Goal: Transaction & Acquisition: Obtain resource

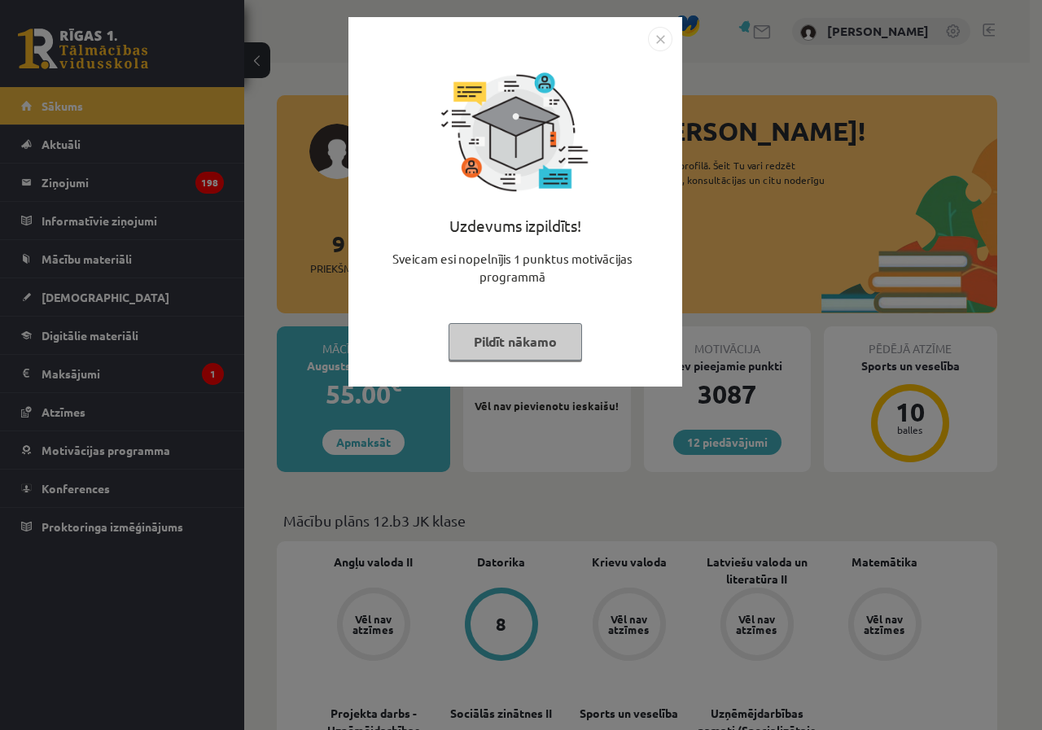
click at [661, 33] on img "Close" at bounding box center [660, 39] width 24 height 24
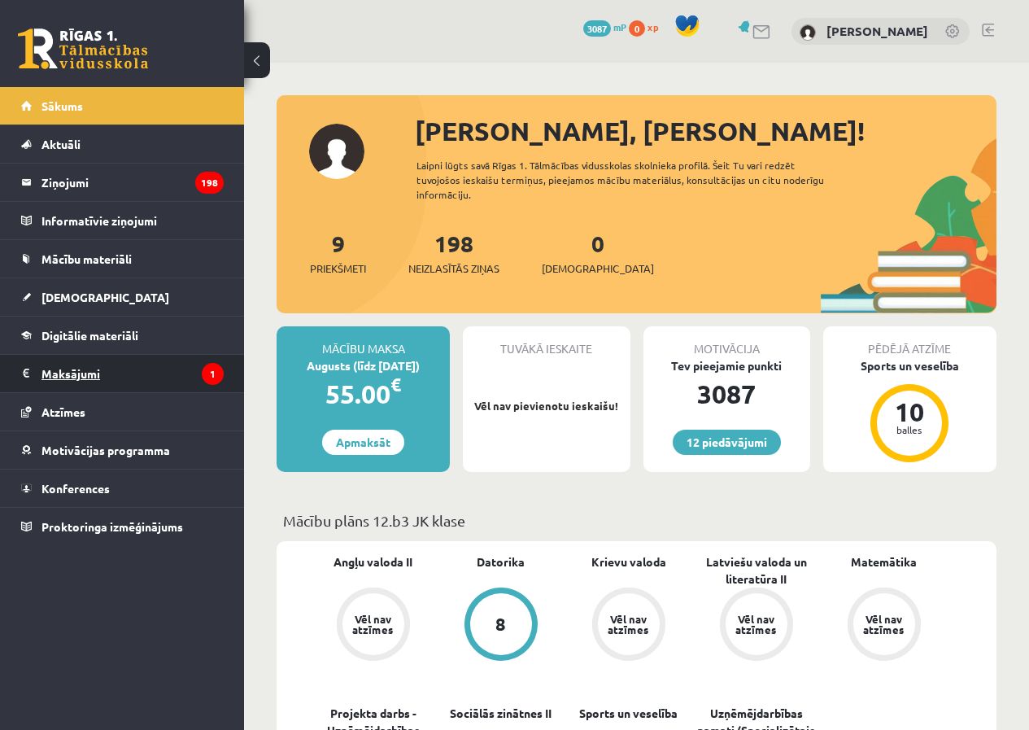
click at [111, 376] on legend "Maksājumi 1" at bounding box center [133, 373] width 182 height 37
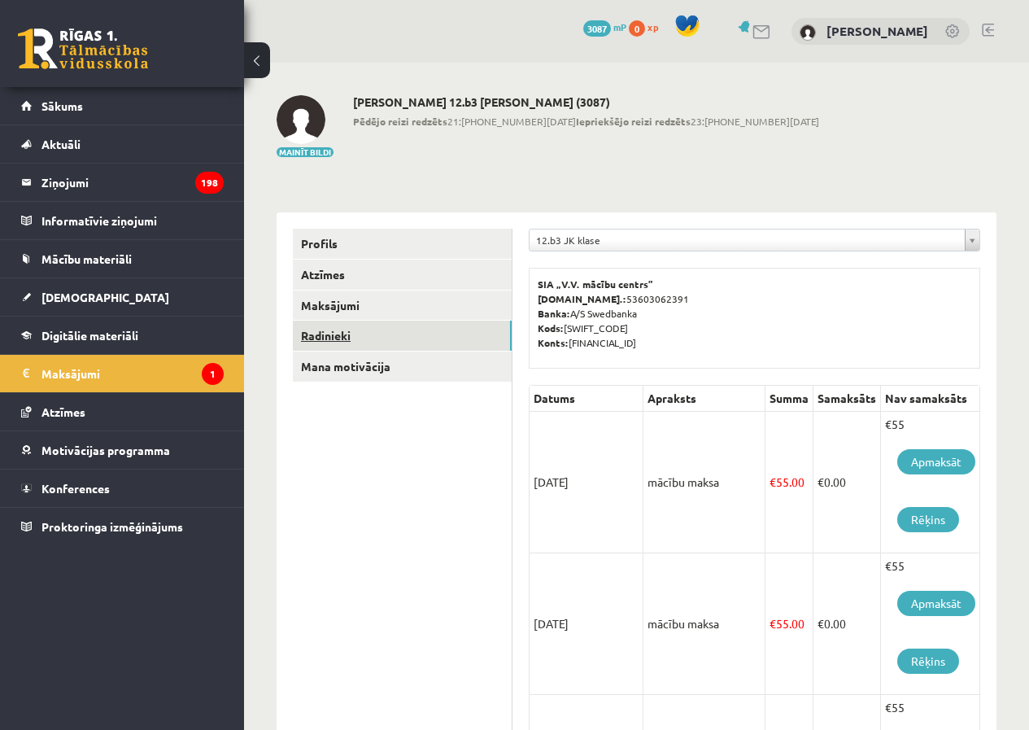
click at [349, 330] on link "Radinieki" at bounding box center [402, 336] width 219 height 30
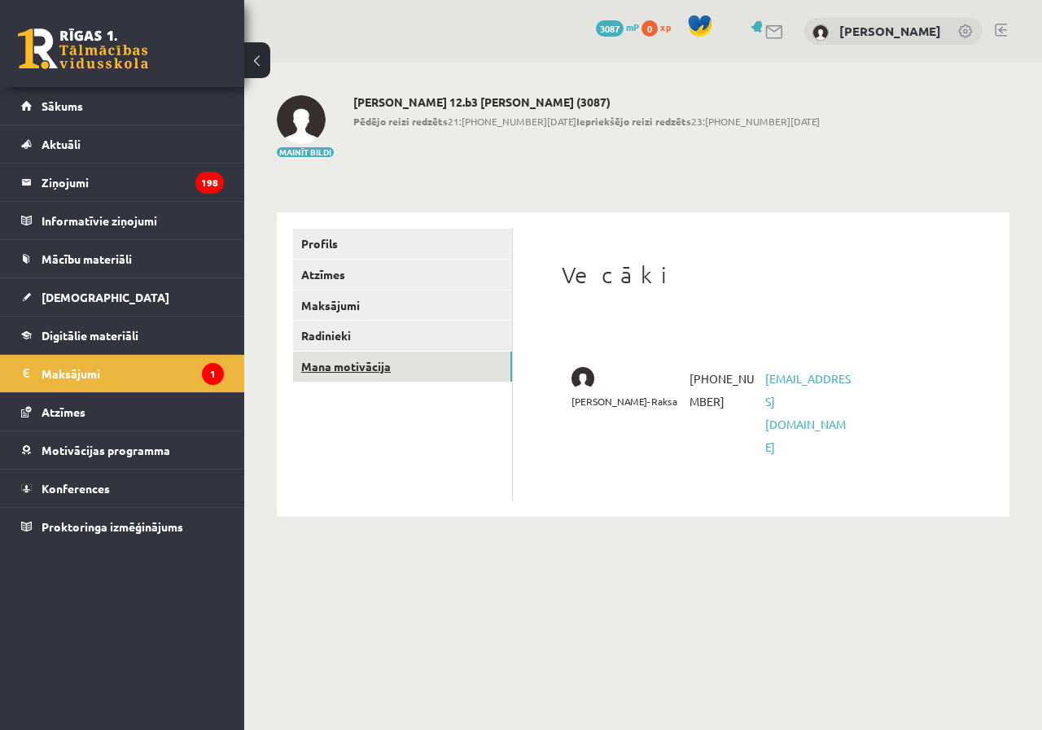
click at [376, 369] on link "Mana motivācija" at bounding box center [402, 367] width 219 height 30
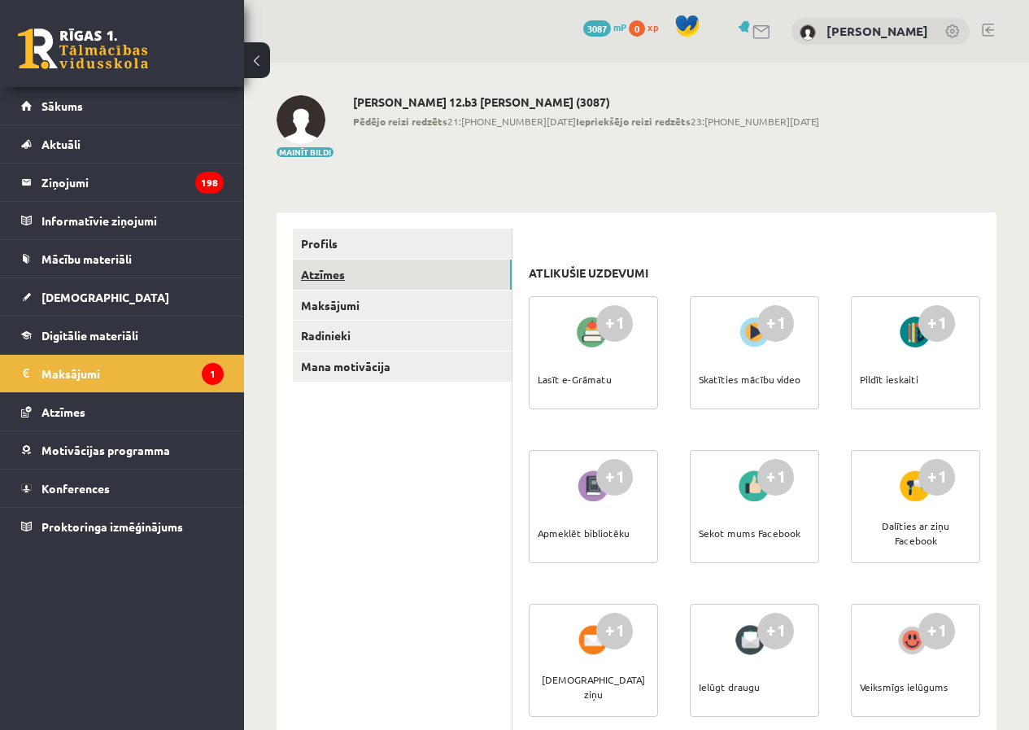
click at [328, 274] on link "Atzīmes" at bounding box center [402, 275] width 219 height 30
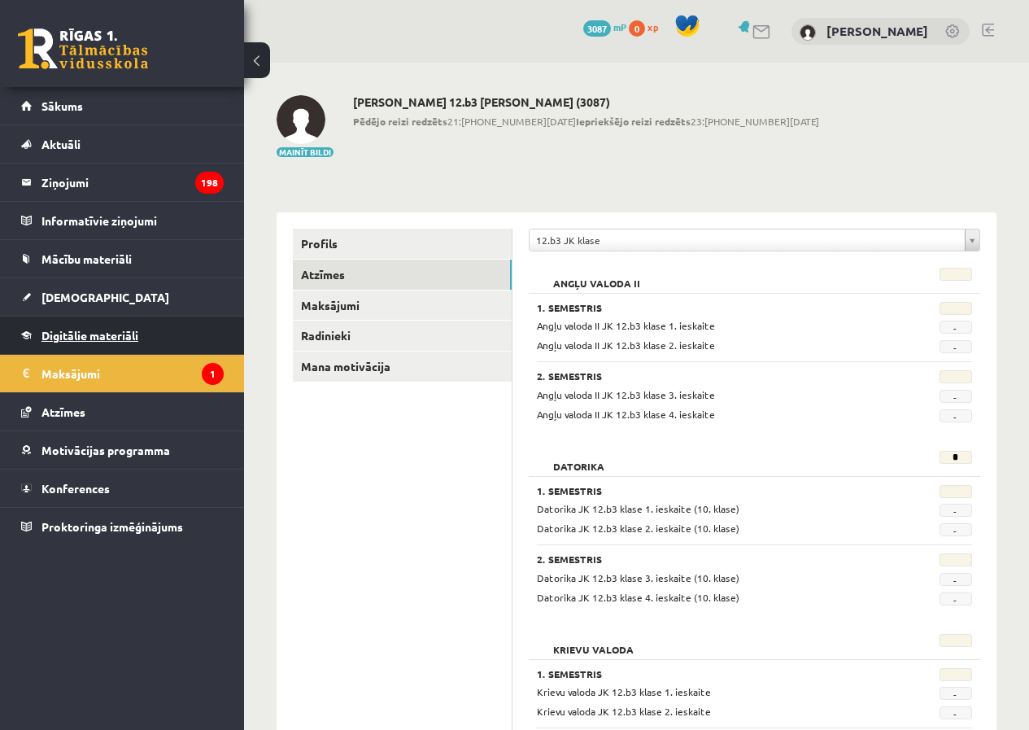
click at [143, 350] on link "Digitālie materiāli" at bounding box center [122, 335] width 203 height 37
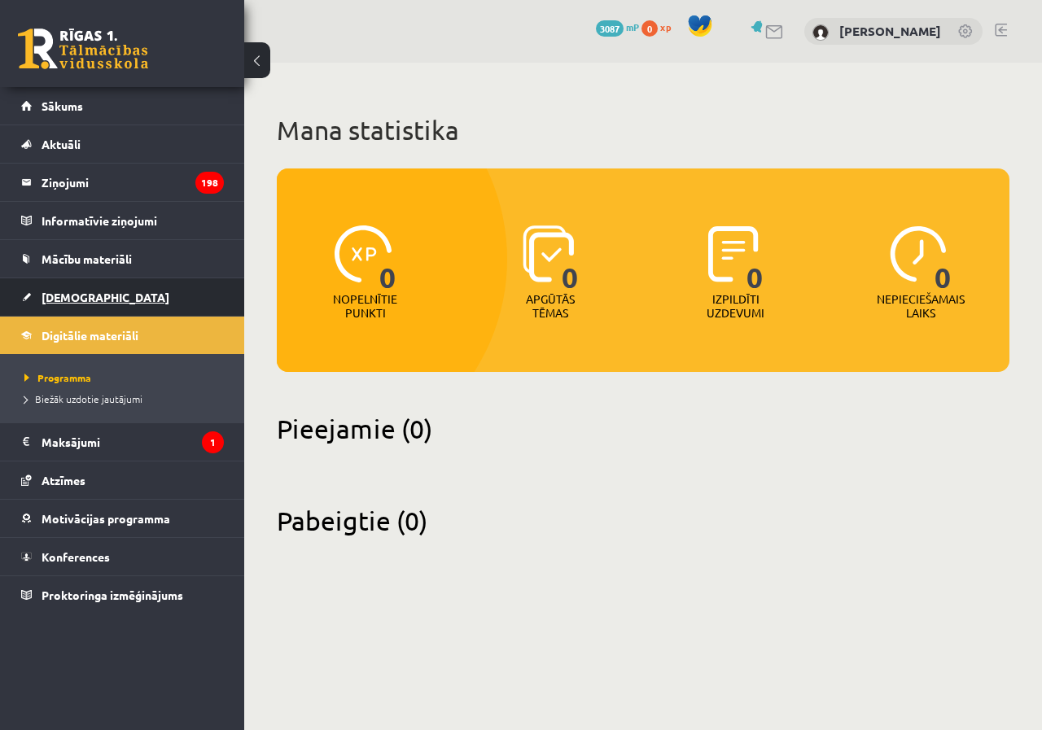
click at [133, 301] on link "[DEMOGRAPHIC_DATA]" at bounding box center [122, 296] width 203 height 37
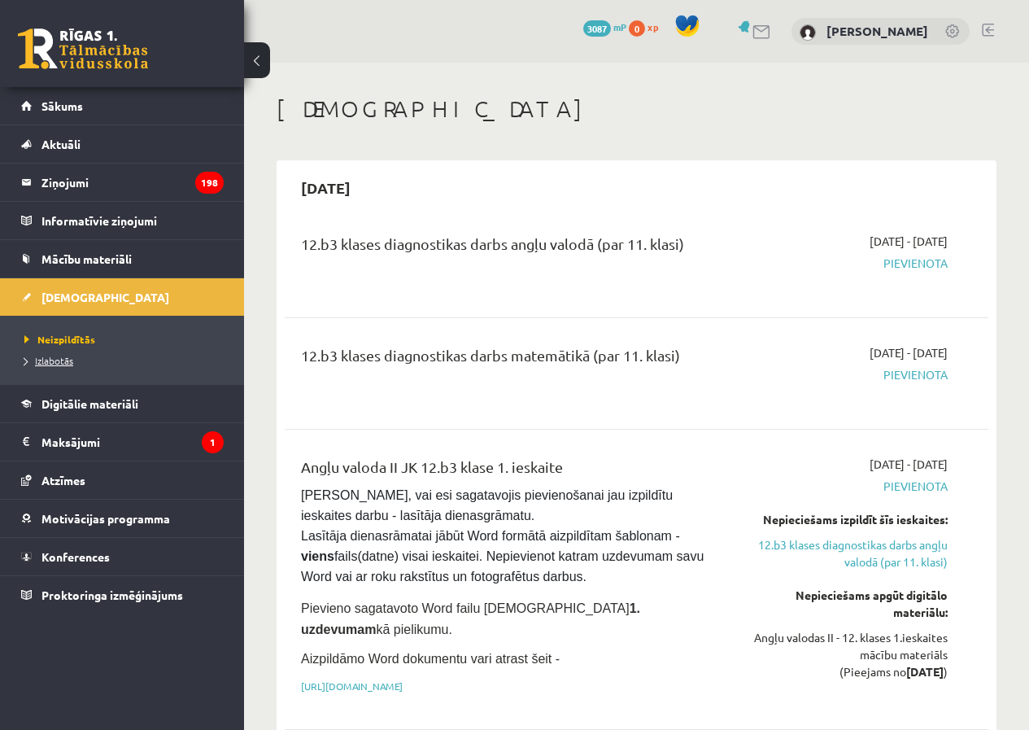
click at [70, 364] on span "Izlabotās" at bounding box center [48, 360] width 49 height 13
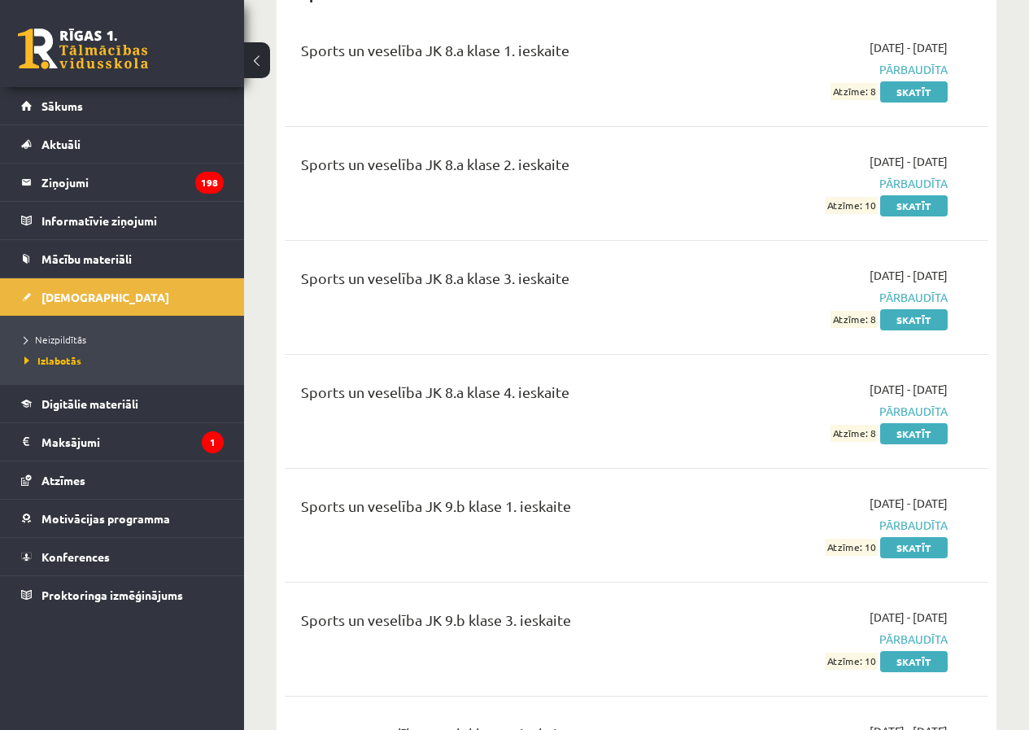
scroll to position [13027, 0]
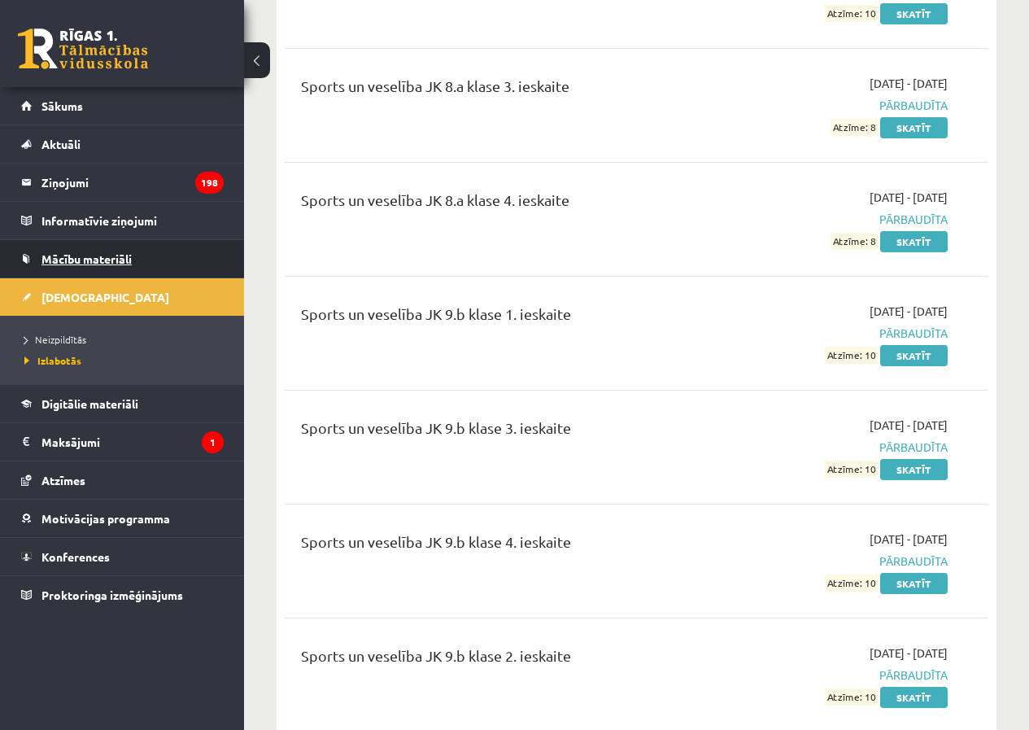
click at [101, 268] on link "Mācību materiāli" at bounding box center [122, 258] width 203 height 37
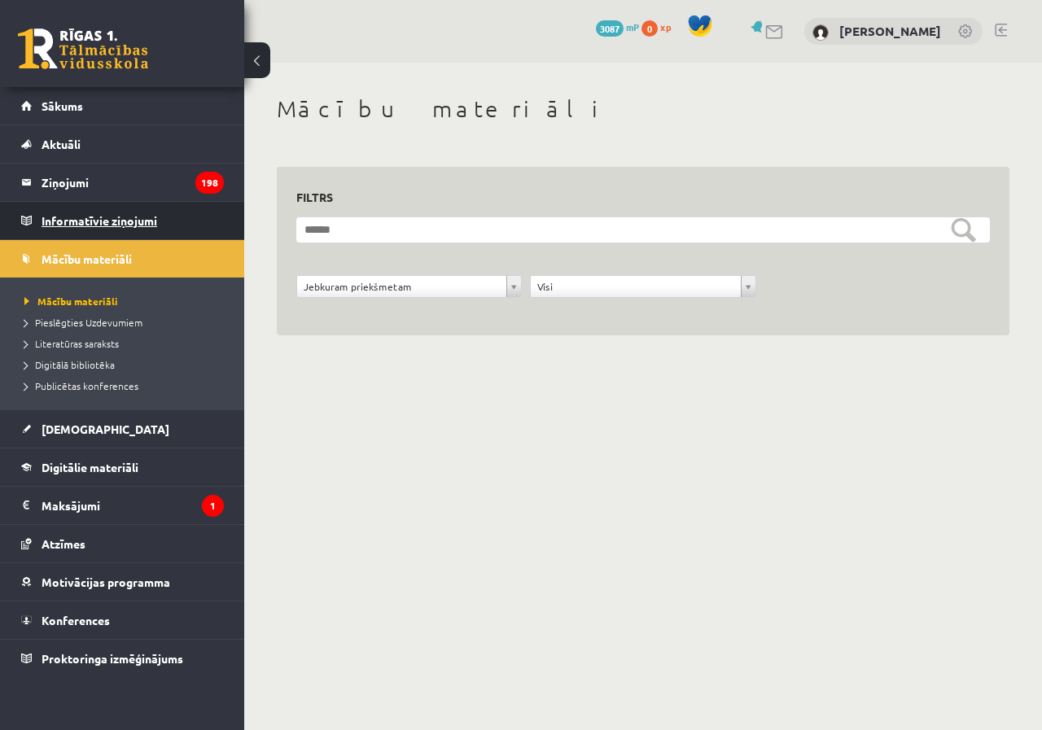
click at [149, 208] on legend "Informatīvie ziņojumi 0" at bounding box center [133, 220] width 182 height 37
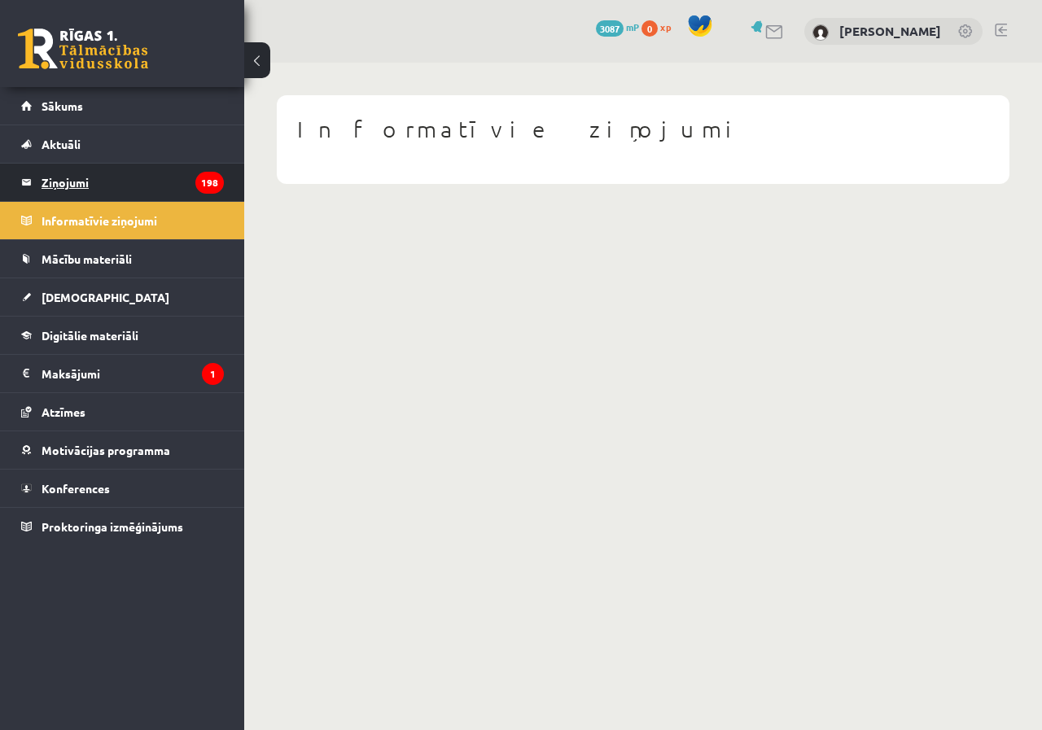
click at [127, 191] on legend "Ziņojumi 198" at bounding box center [133, 182] width 182 height 37
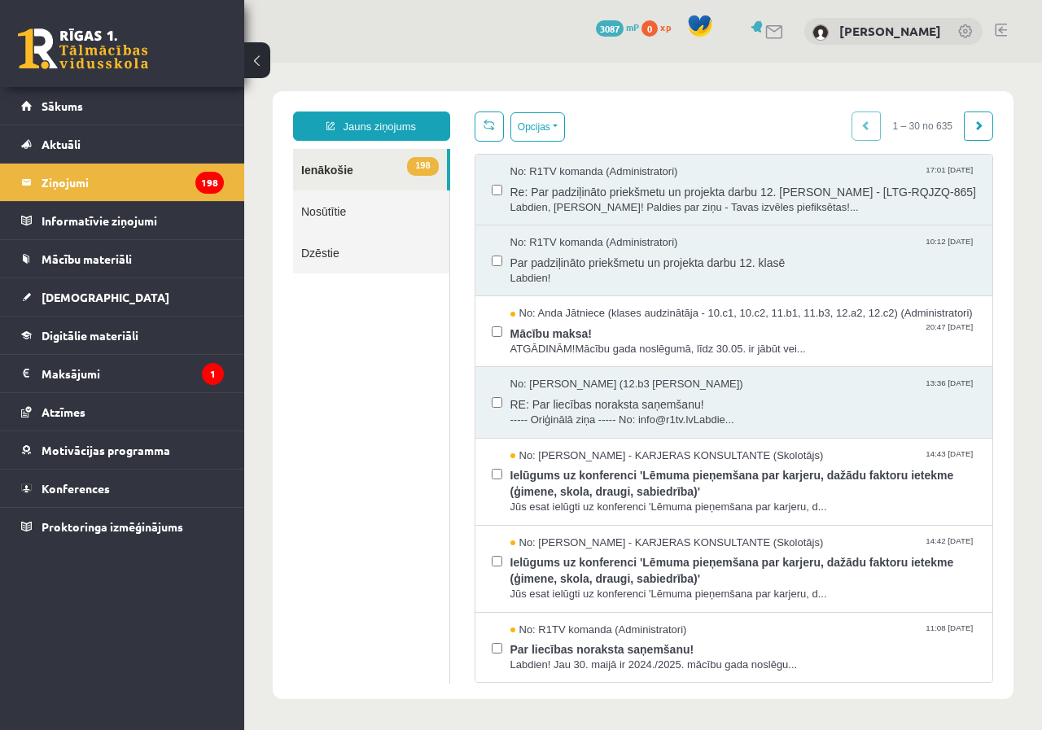
click at [374, 217] on link "Nosūtītie" at bounding box center [371, 211] width 156 height 42
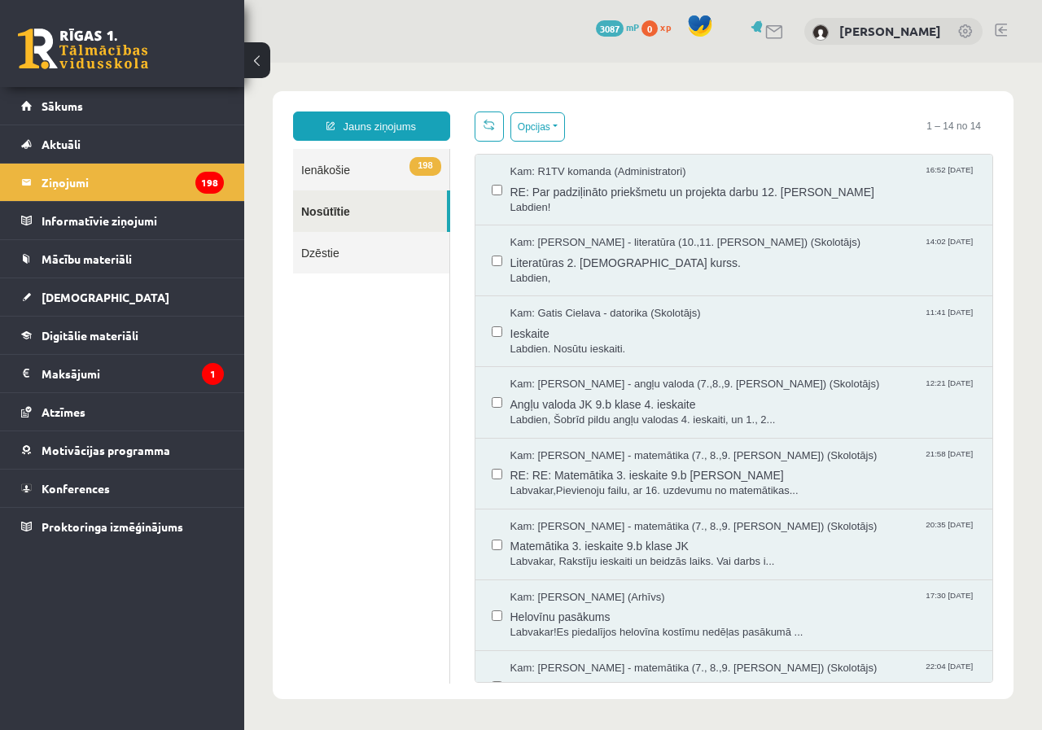
click at [391, 177] on link "198 Ienākošie" at bounding box center [371, 170] width 156 height 42
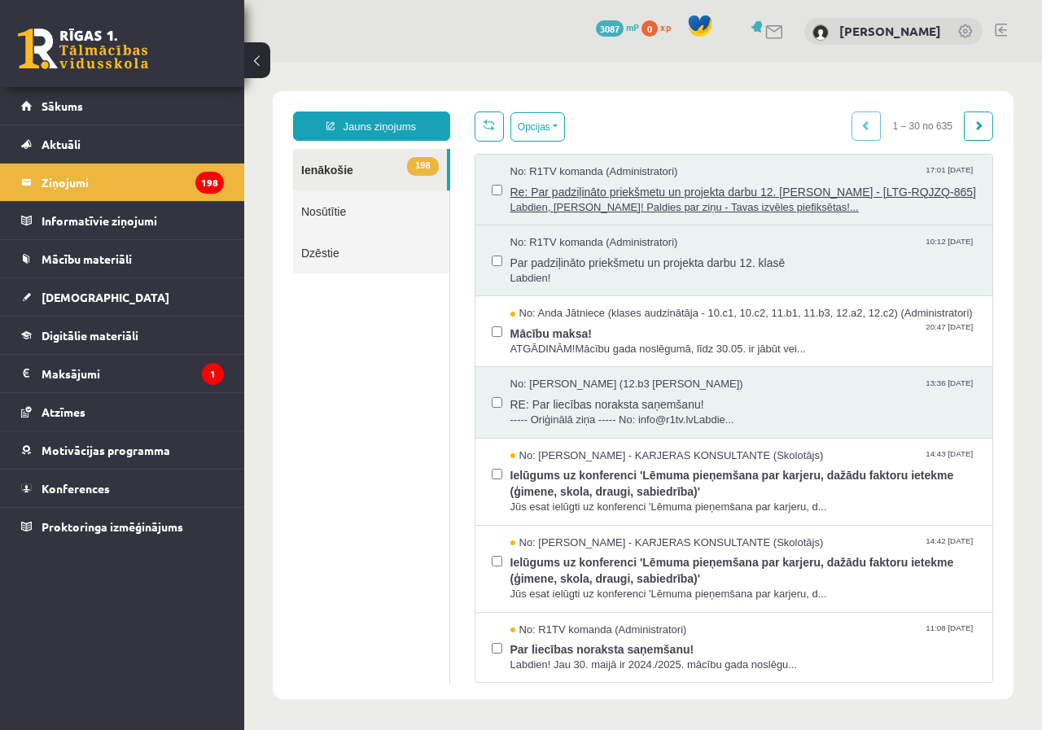
click at [682, 206] on span "Labdien, Marta! Paldies par ziņu - Tavas izvēles piefiksētas!..." at bounding box center [743, 207] width 466 height 15
click at [647, 271] on span "Labdien!" at bounding box center [743, 278] width 466 height 15
click at [379, 242] on link "Dzēstie" at bounding box center [371, 253] width 156 height 42
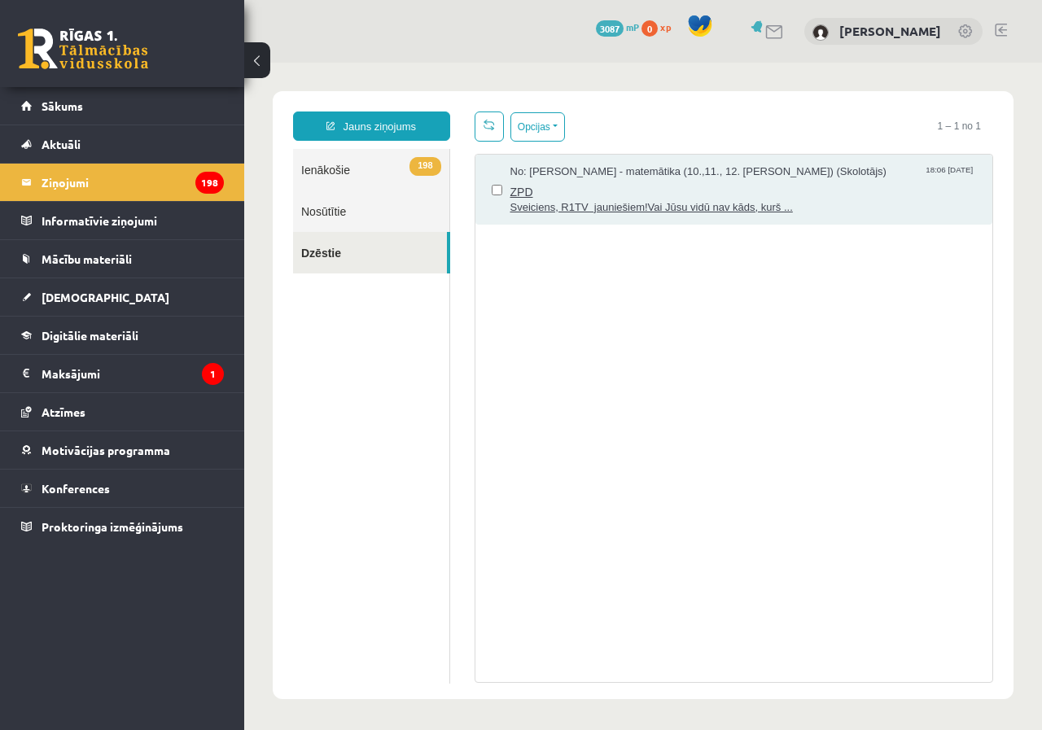
click at [585, 203] on span "Sveiciens, R1TV jauniešiem!Vai Jūsu vidū nav kāds, kurš ..." at bounding box center [743, 207] width 466 height 15
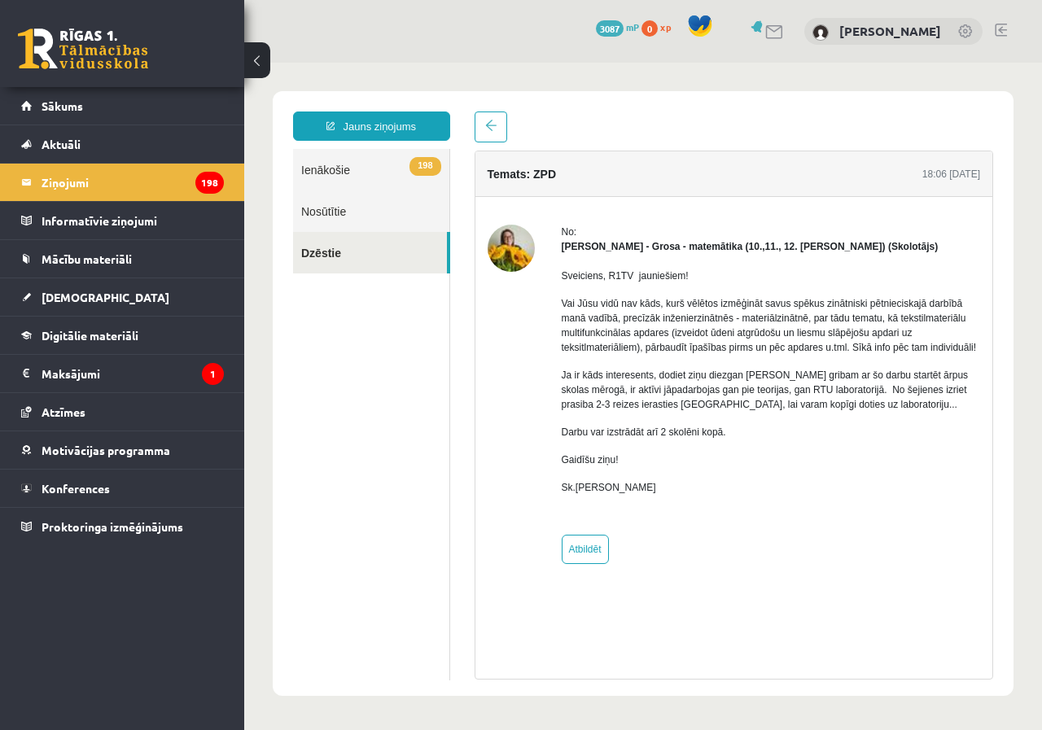
click at [346, 187] on link "198 Ienākošie" at bounding box center [371, 170] width 156 height 42
click at [357, 180] on link "198 Ienākošie" at bounding box center [371, 170] width 156 height 42
click at [345, 175] on link "198 Ienākošie" at bounding box center [371, 170] width 156 height 42
click at [417, 173] on span "198" at bounding box center [424, 166] width 31 height 19
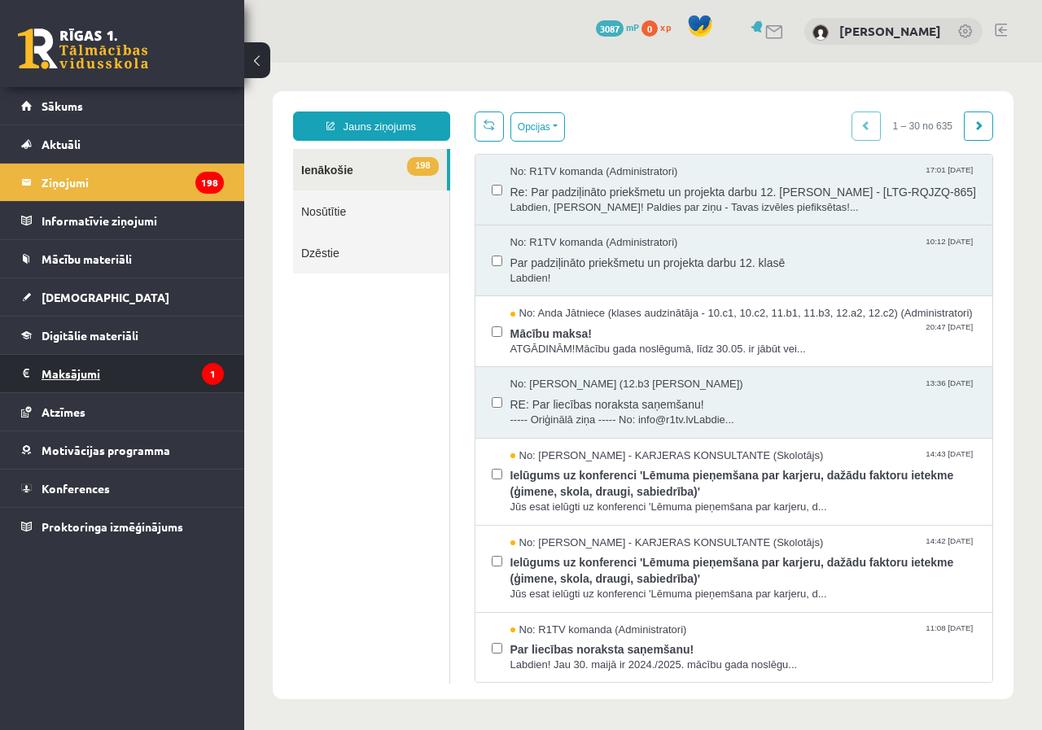
click at [142, 366] on legend "Maksājumi 1" at bounding box center [133, 373] width 182 height 37
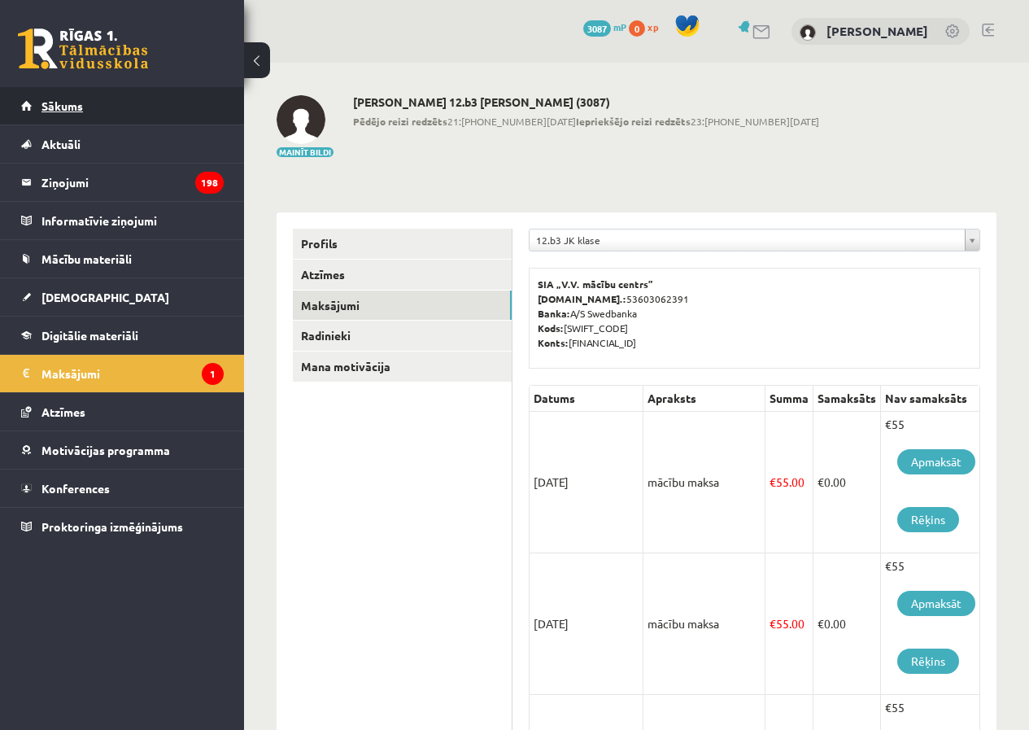
click at [90, 111] on link "Sākums" at bounding box center [122, 105] width 203 height 37
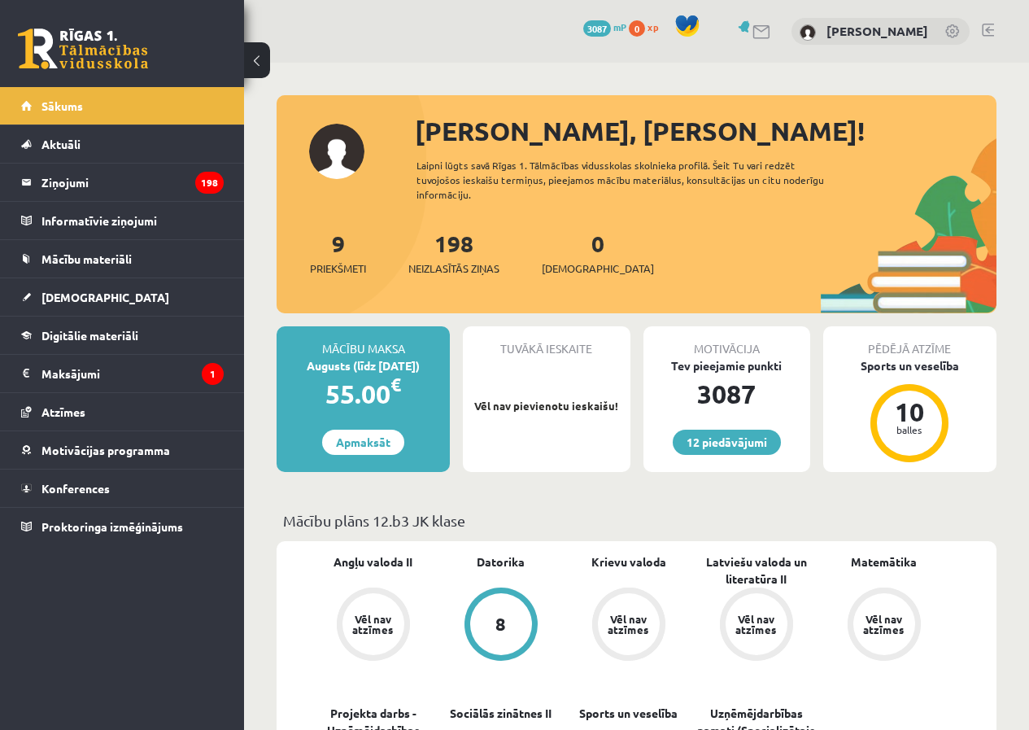
click at [958, 34] on link at bounding box center [954, 32] width 16 height 16
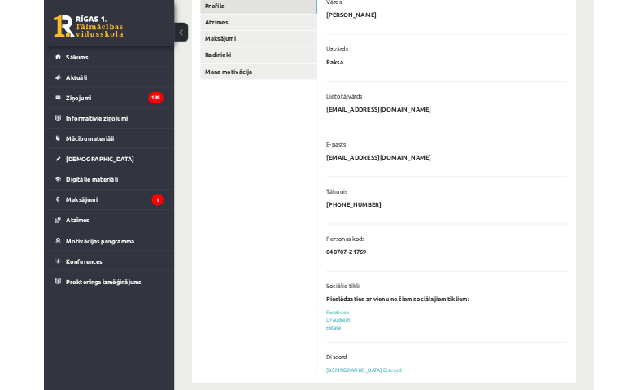
scroll to position [240, 0]
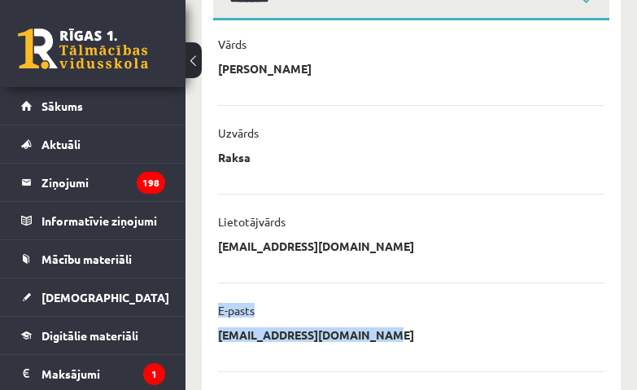
drag, startPoint x: 208, startPoint y: 308, endPoint x: 404, endPoint y: 335, distance: 197.1
click at [404, 335] on div "**********" at bounding box center [411, 388] width 419 height 736
copy li "E-pasts raksamartamarij@gmail.com"
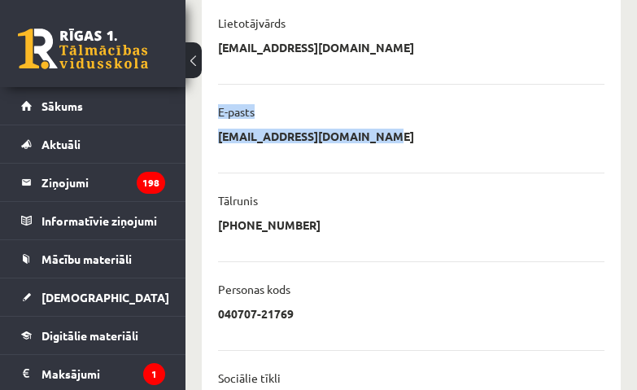
scroll to position [517, 0]
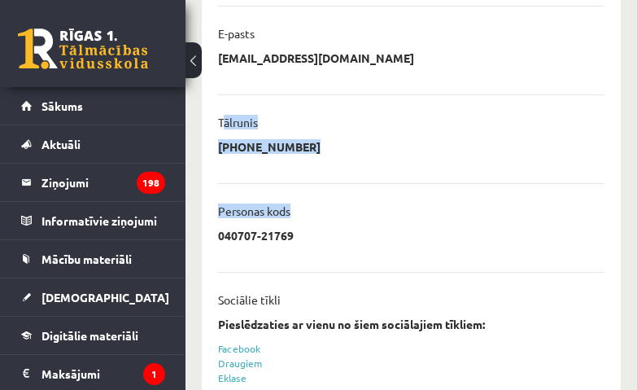
drag, startPoint x: 221, startPoint y: 118, endPoint x: 426, endPoint y: 212, distance: 225.0
click at [421, 212] on ul "**********" at bounding box center [411, 101] width 387 height 723
click at [251, 129] on p "Tālrunis" at bounding box center [238, 122] width 40 height 15
drag, startPoint x: 212, startPoint y: 118, endPoint x: 329, endPoint y: 154, distance: 122.5
click at [329, 154] on div "**********" at bounding box center [411, 112] width 419 height 736
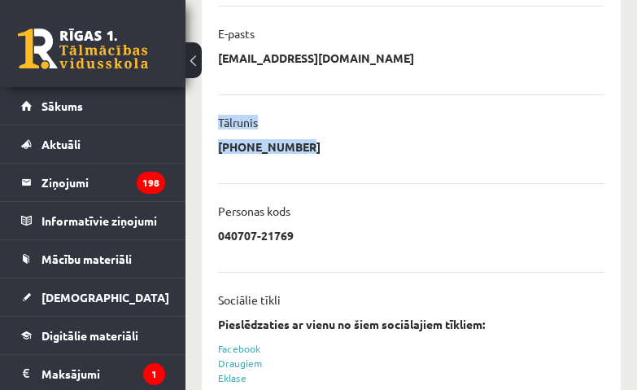
copy li "Tālrunis +37127749066"
drag, startPoint x: 218, startPoint y: 203, endPoint x: 321, endPoint y: 236, distance: 107.6
click at [321, 236] on li "**********" at bounding box center [411, 217] width 387 height 69
copy li "Personas kods 040707-21769"
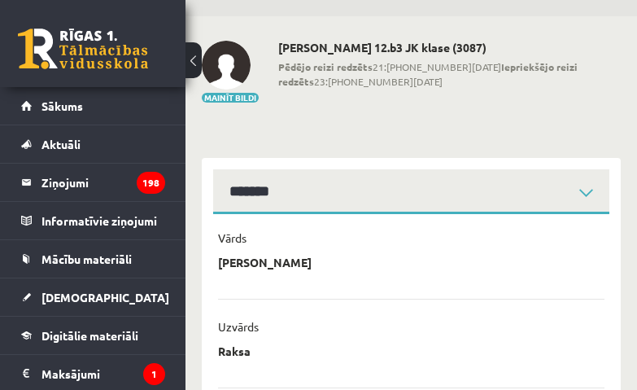
scroll to position [42, 0]
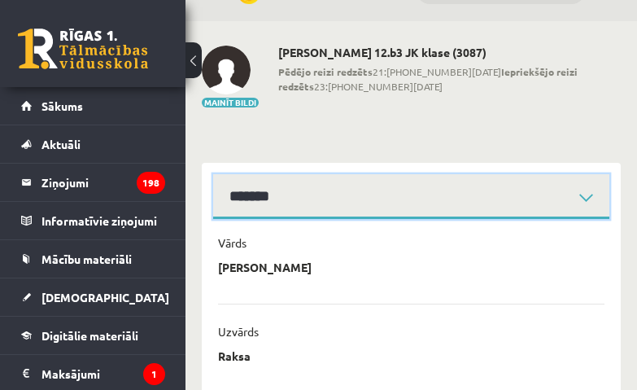
click at [595, 196] on select "**********" at bounding box center [411, 196] width 396 height 45
click at [588, 199] on select "**********" at bounding box center [411, 196] width 396 height 45
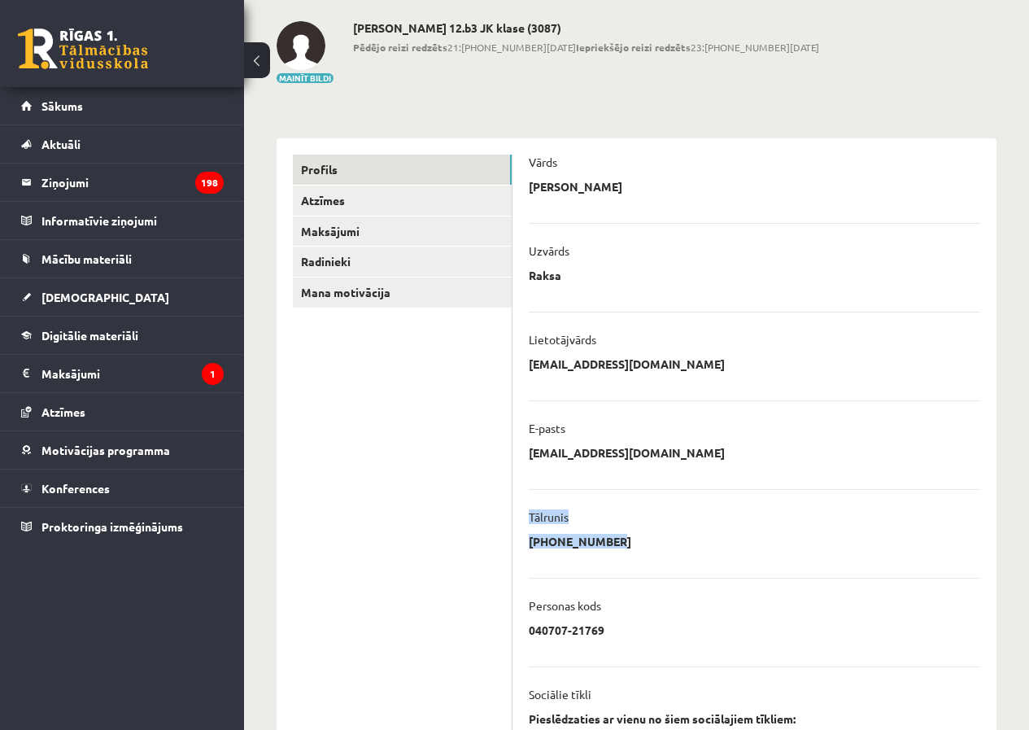
scroll to position [0, 0]
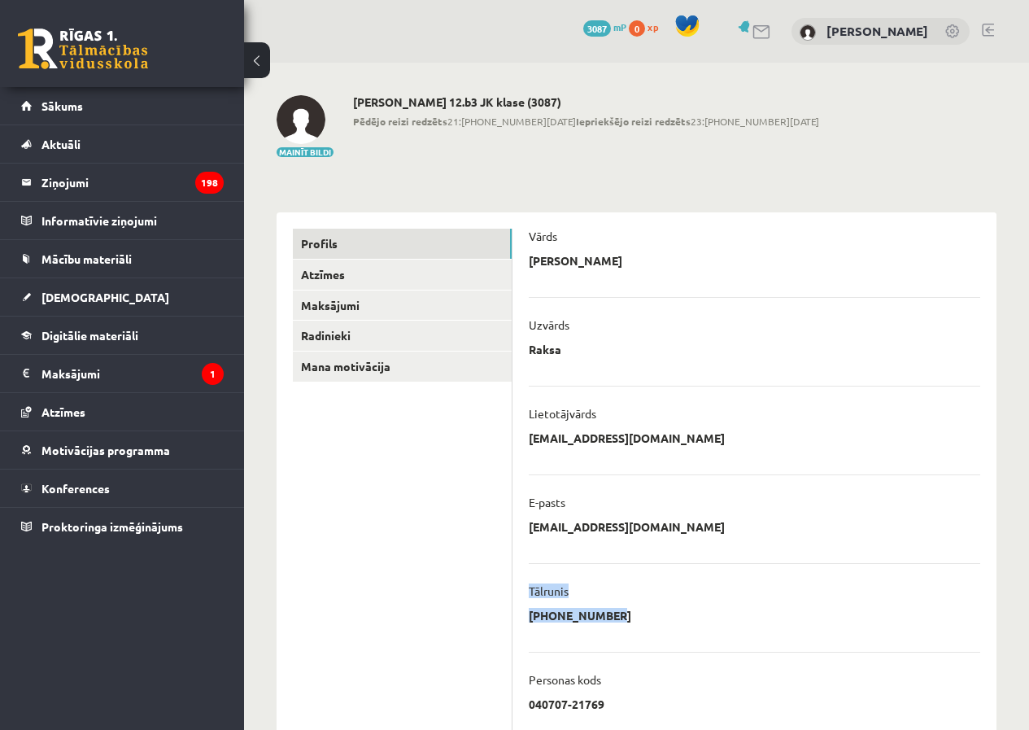
click at [97, 46] on link at bounding box center [83, 48] width 130 height 41
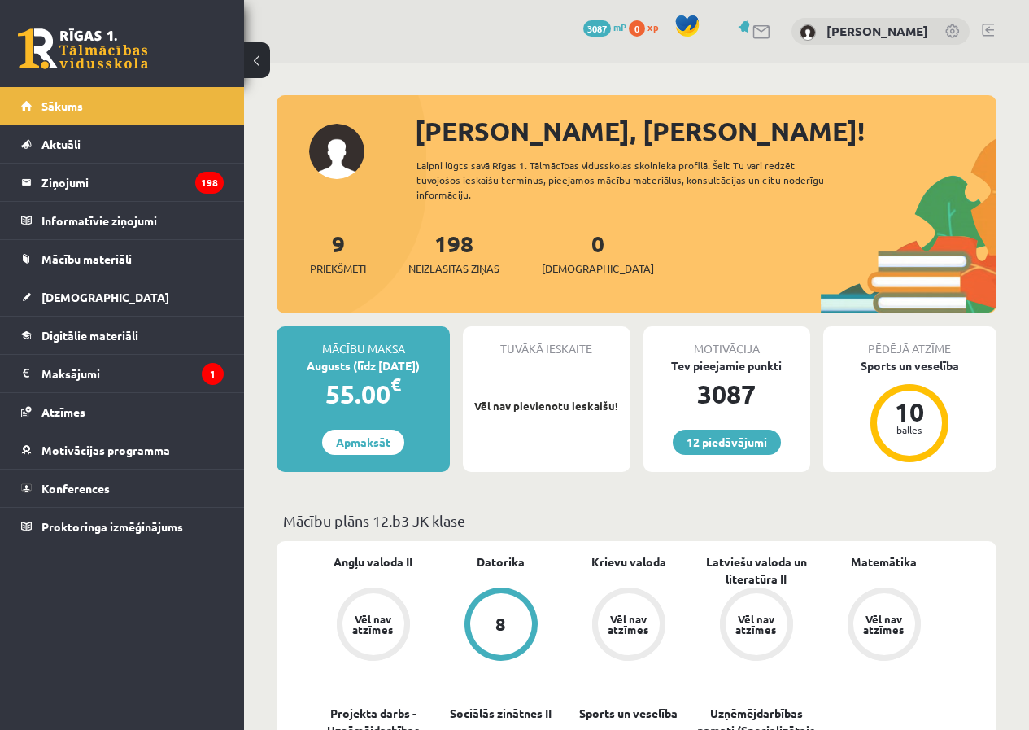
click at [956, 33] on link at bounding box center [954, 32] width 16 height 16
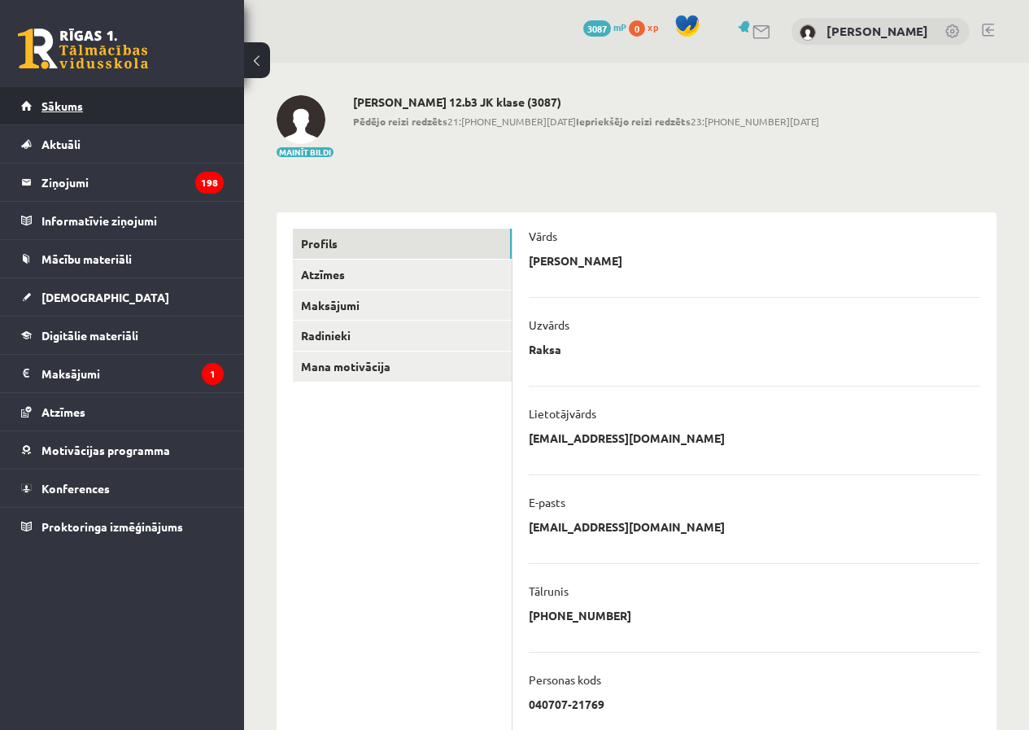
click at [118, 104] on link "Sākums" at bounding box center [122, 105] width 203 height 37
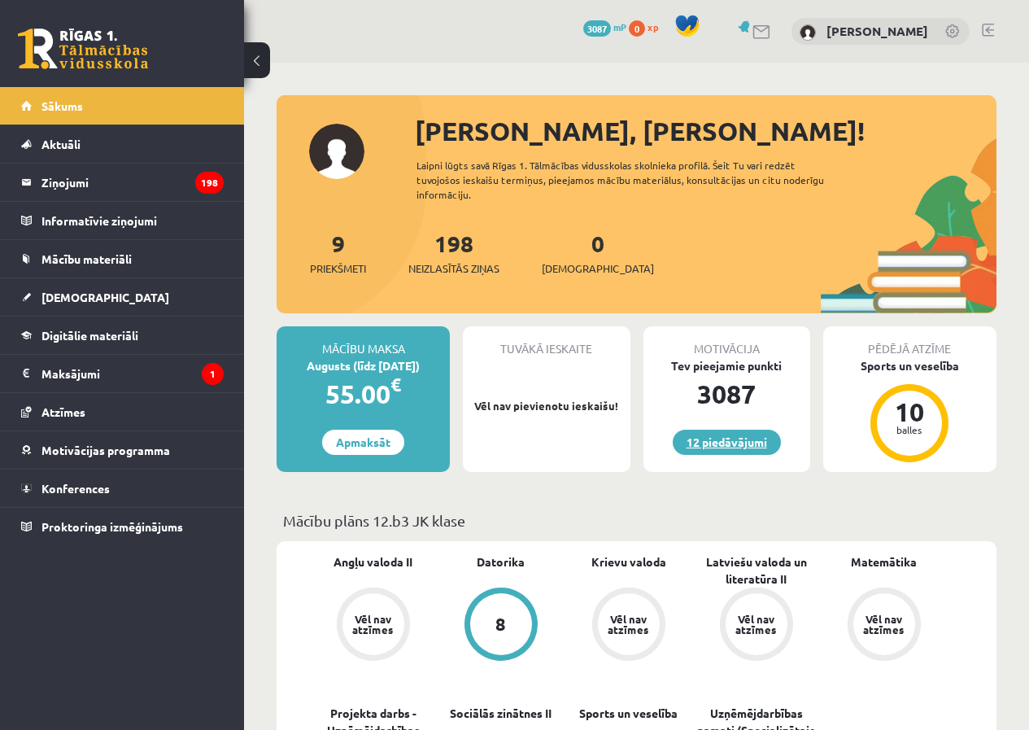
click at [705, 448] on link "12 piedāvājumi" at bounding box center [727, 442] width 108 height 25
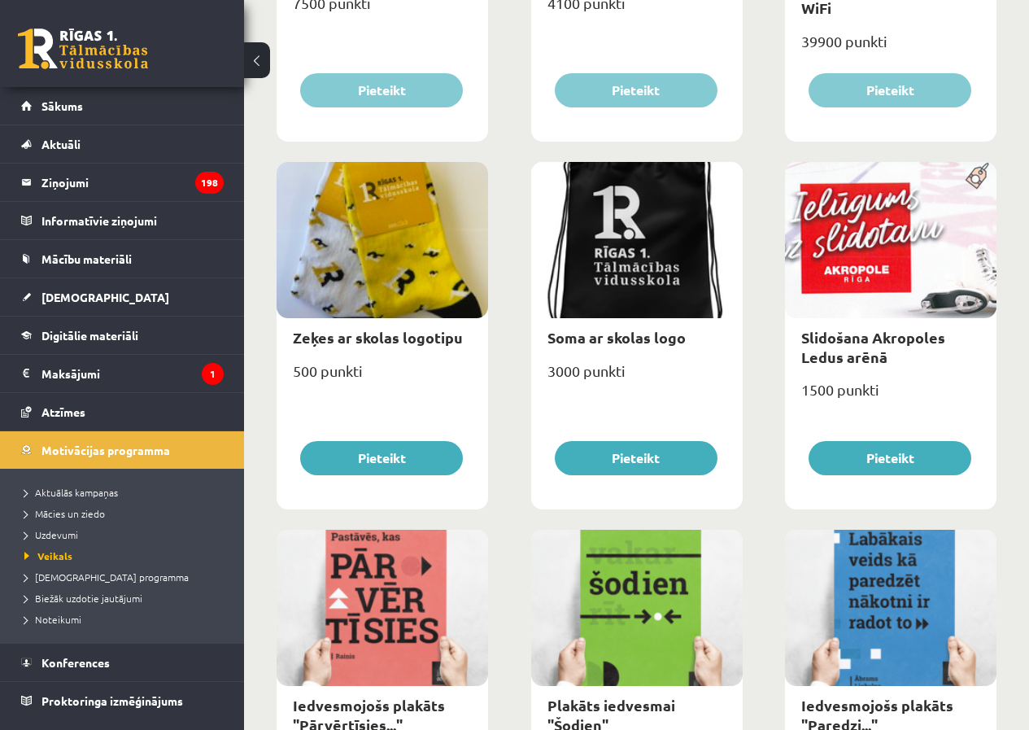
scroll to position [278, 0]
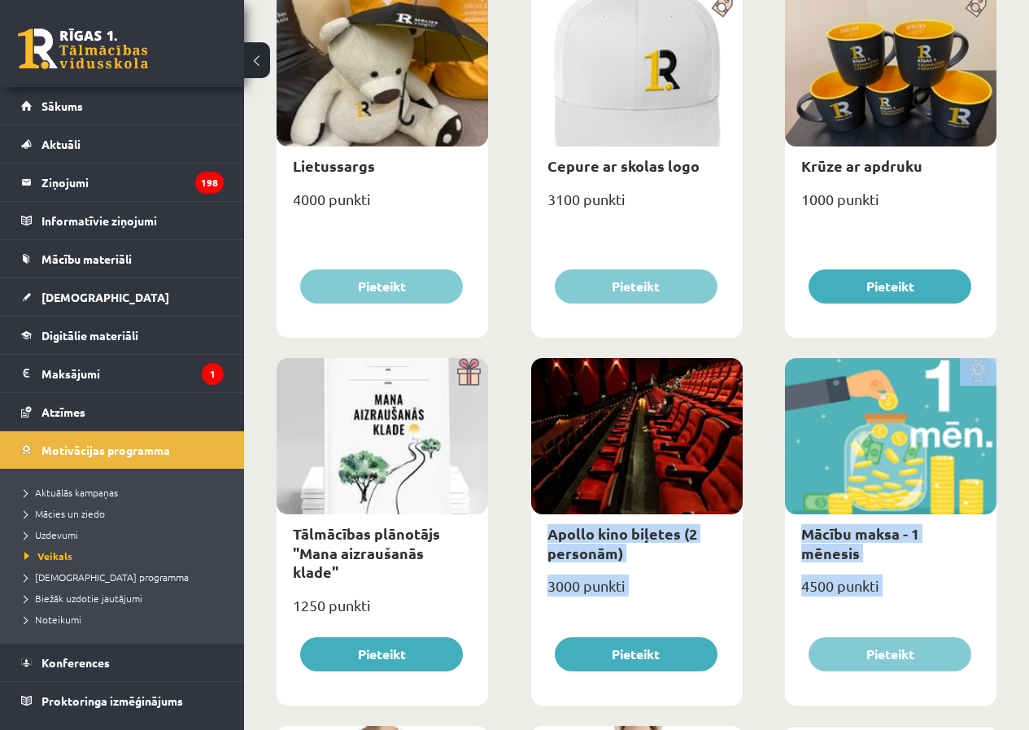
drag, startPoint x: 1038, startPoint y: 164, endPoint x: 811, endPoint y: 362, distance: 302.2
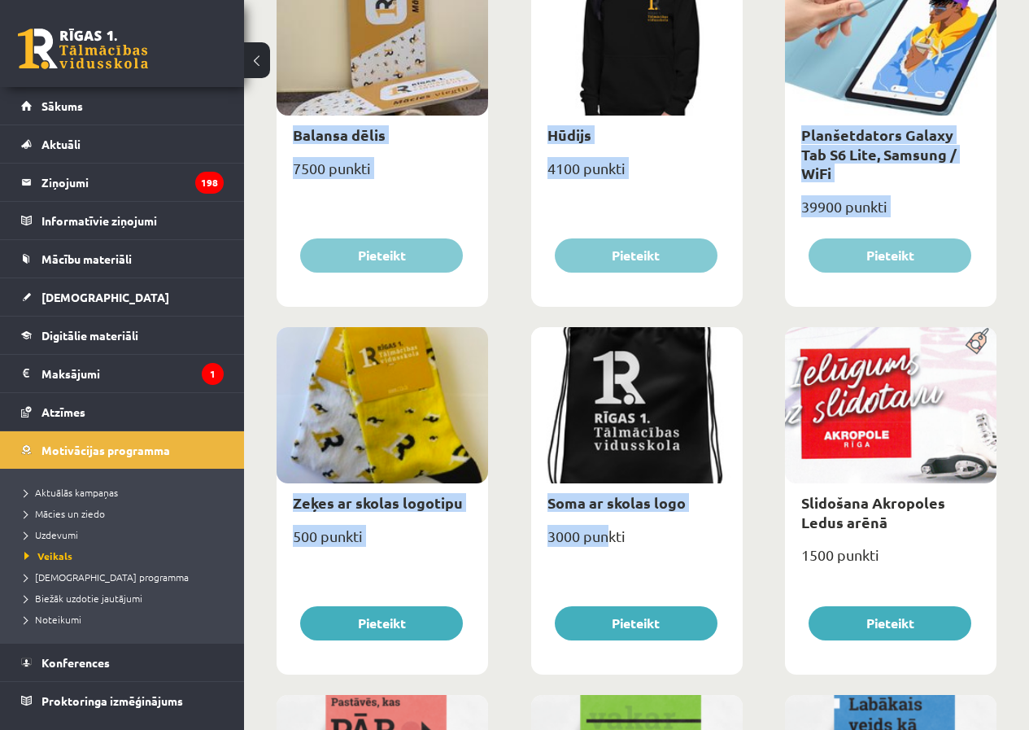
scroll to position [1420, 0]
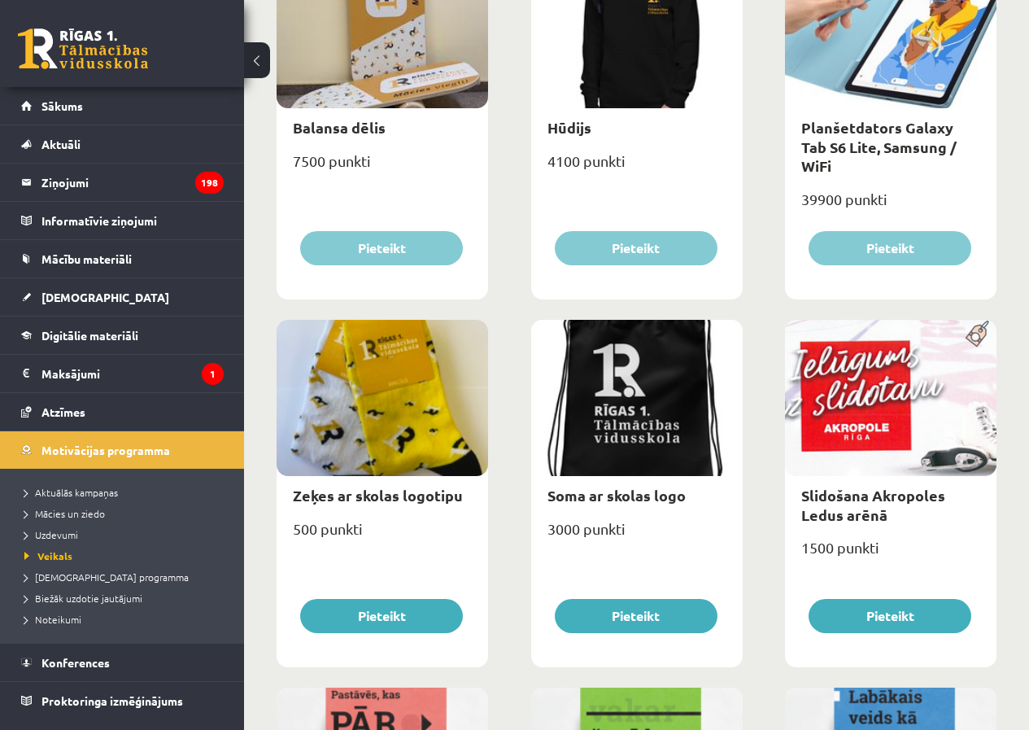
click at [649, 562] on div "Soma ar skolas logo 3000 punkti [GEOGRAPHIC_DATA]" at bounding box center [637, 493] width 212 height 347
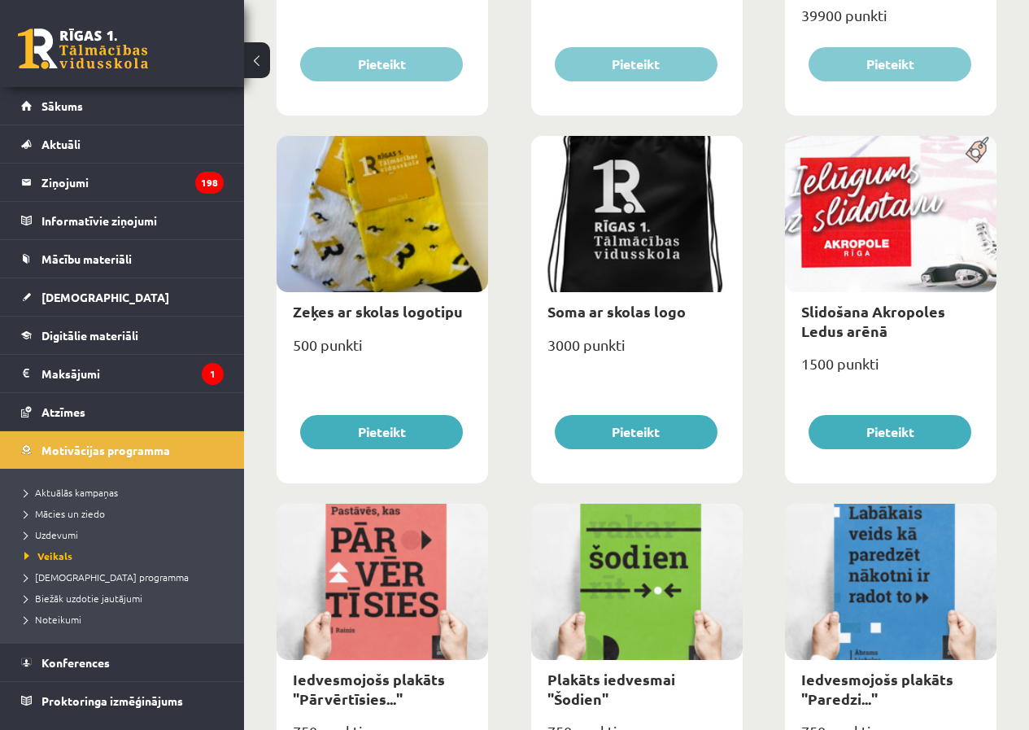
scroll to position [1638, 0]
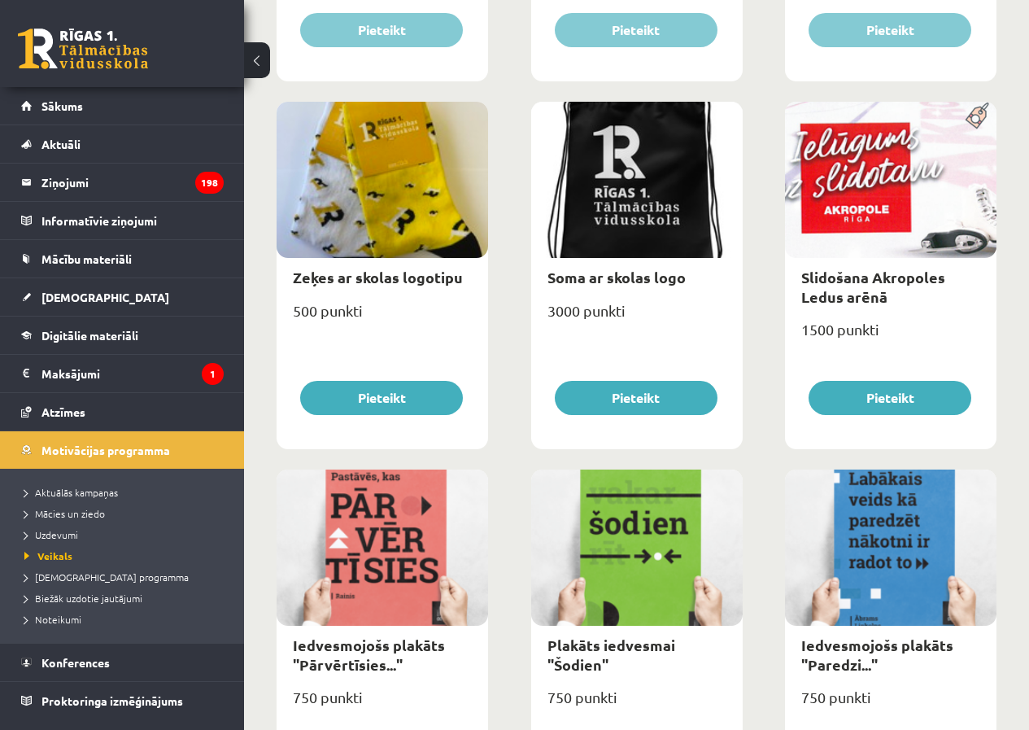
click at [614, 226] on div at bounding box center [637, 180] width 212 height 156
drag, startPoint x: 615, startPoint y: 264, endPoint x: 617, endPoint y: 284, distance: 20.4
click at [615, 264] on div "Soma ar skolas logo" at bounding box center [637, 277] width 212 height 38
click at [617, 284] on link "Soma ar skolas logo" at bounding box center [617, 277] width 138 height 19
type input "*"
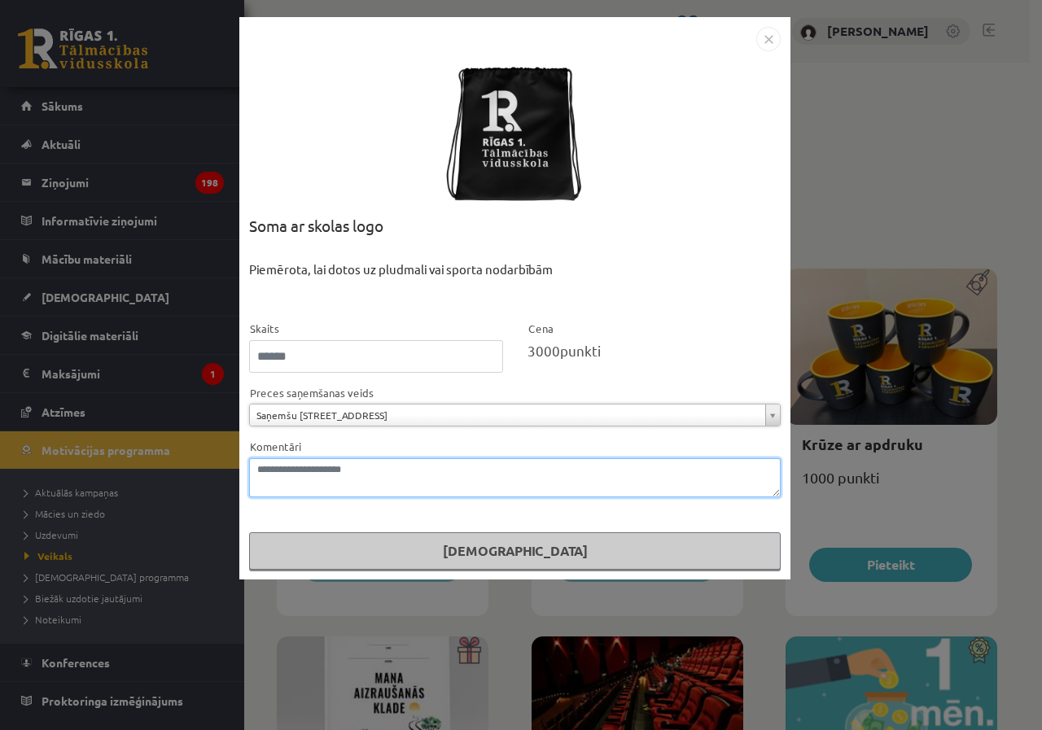
click at [424, 481] on textarea "Komentāri" at bounding box center [514, 477] width 531 height 39
type textarea "**********"
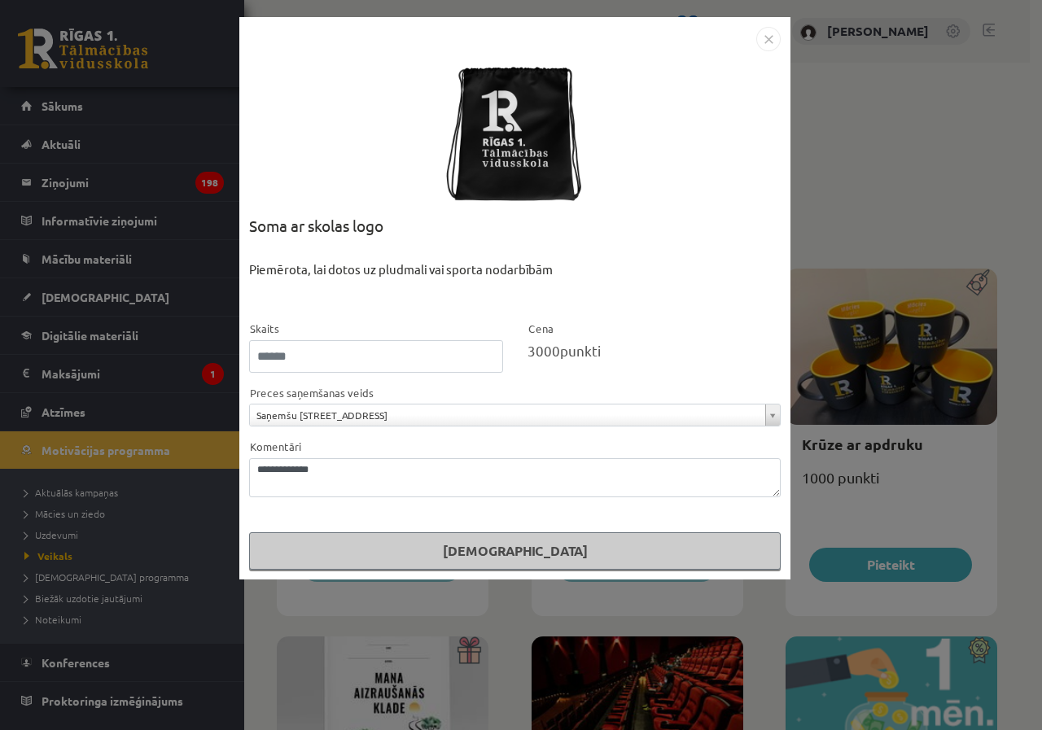
click at [619, 447] on div "**********" at bounding box center [514, 467] width 531 height 60
click at [771, 37] on img "Close" at bounding box center [768, 39] width 24 height 24
